Goal: Use online tool/utility

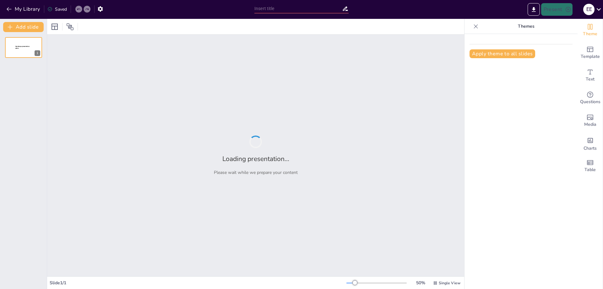
type input "Imported Diapositiva 3 ENFOQUE S.P..pptx"
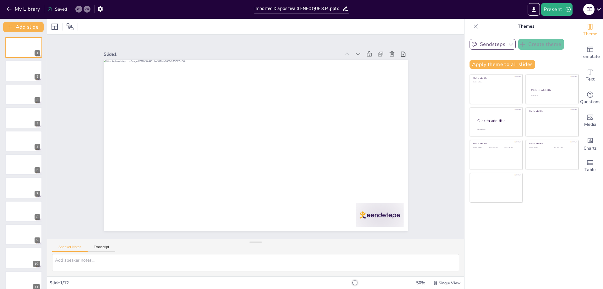
click at [486, 46] on button "Sendsteps" at bounding box center [493, 44] width 46 height 11
click at [507, 64] on icon at bounding box center [509, 65] width 5 height 5
click at [504, 64] on button "Apply theme to all slides" at bounding box center [503, 64] width 66 height 9
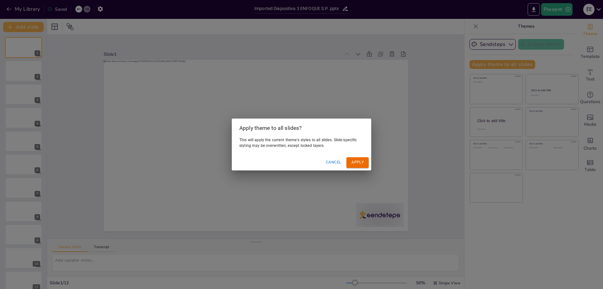
click at [335, 162] on button "Cancel" at bounding box center [333, 162] width 20 height 10
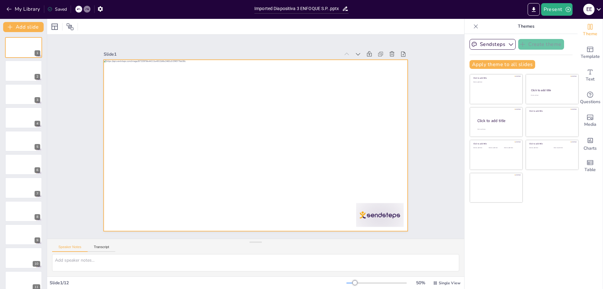
click at [177, 145] on div at bounding box center [262, 141] width 317 height 347
drag, startPoint x: 240, startPoint y: 139, endPoint x: 237, endPoint y: 157, distance: 18.5
click at [237, 157] on div at bounding box center [251, 144] width 349 height 301
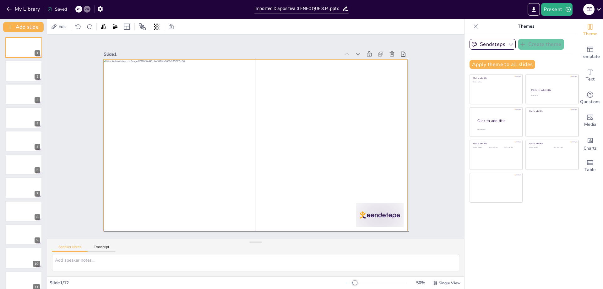
drag, startPoint x: 229, startPoint y: 174, endPoint x: 234, endPoint y: 155, distance: 19.6
click at [234, 155] on div at bounding box center [253, 144] width 342 height 257
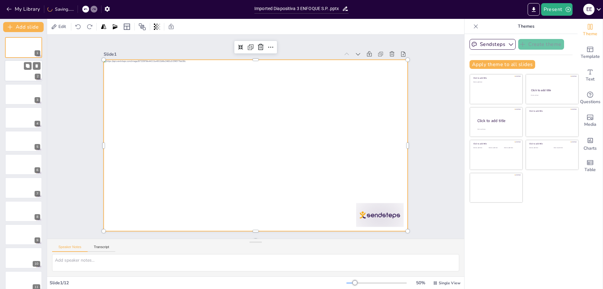
click at [33, 72] on div at bounding box center [24, 70] width 38 height 21
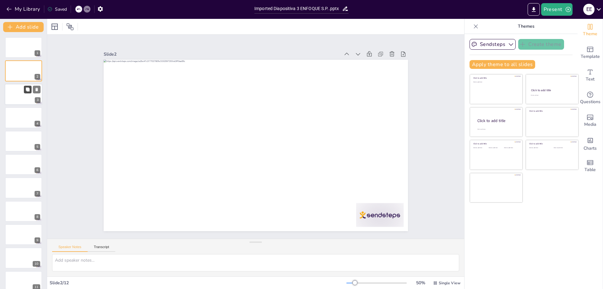
click at [26, 91] on icon at bounding box center [27, 89] width 4 height 4
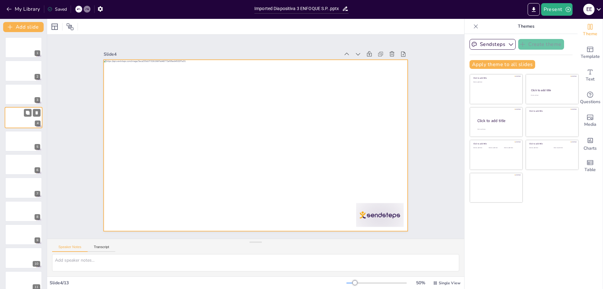
click at [21, 113] on div at bounding box center [24, 117] width 38 height 21
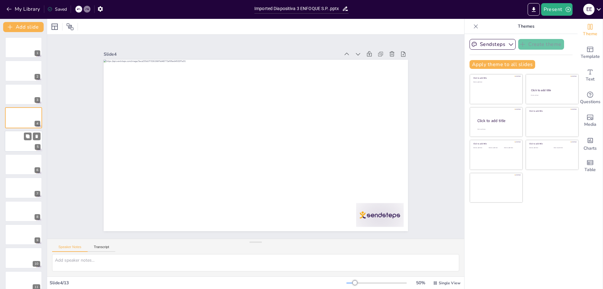
click at [21, 148] on div at bounding box center [24, 140] width 38 height 21
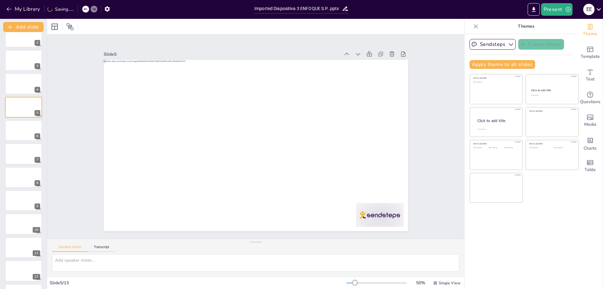
scroll to position [55, 0]
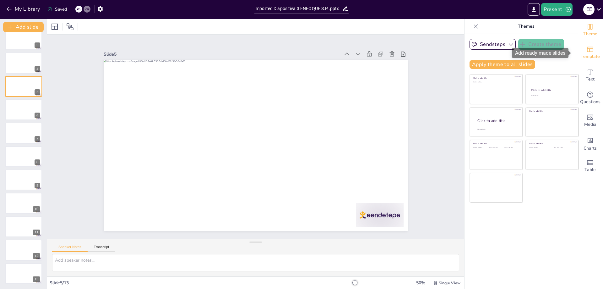
click at [585, 57] on span "Template" at bounding box center [590, 56] width 19 height 7
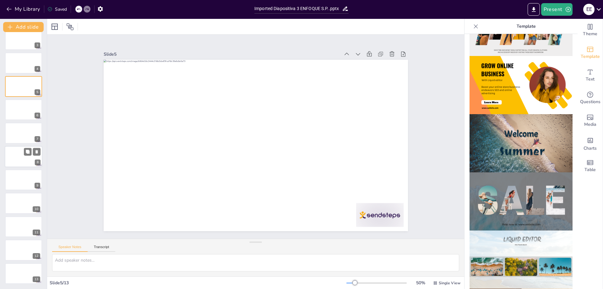
scroll to position [0, 0]
